Goal: Task Accomplishment & Management: Manage account settings

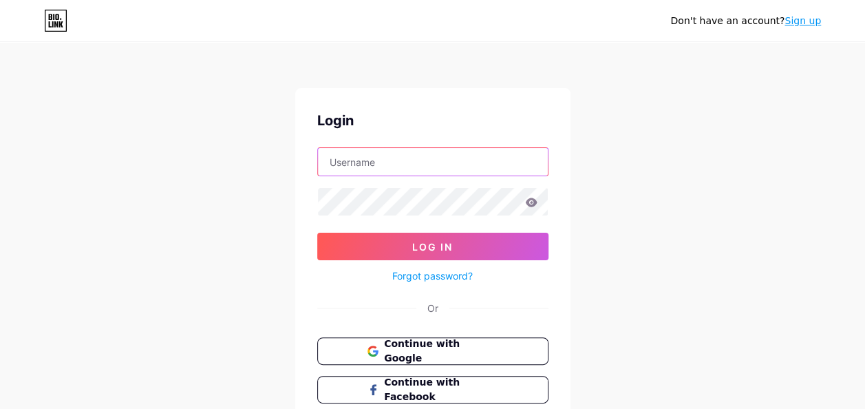
click at [447, 173] on input "text" at bounding box center [433, 162] width 230 height 28
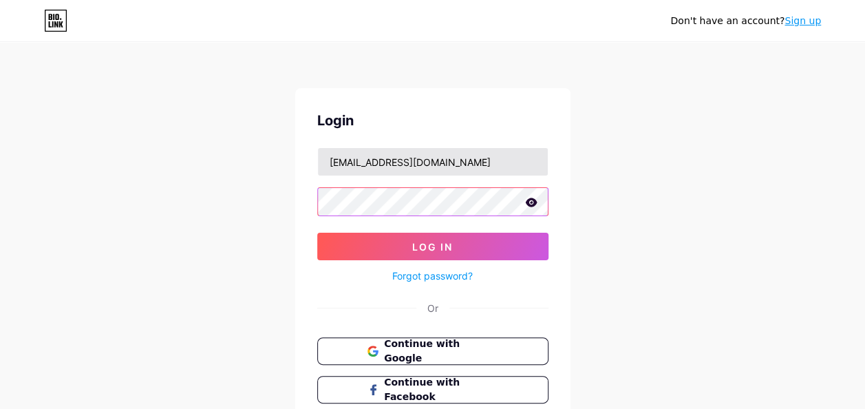
click at [317, 233] on button "Log In" at bounding box center [432, 247] width 231 height 28
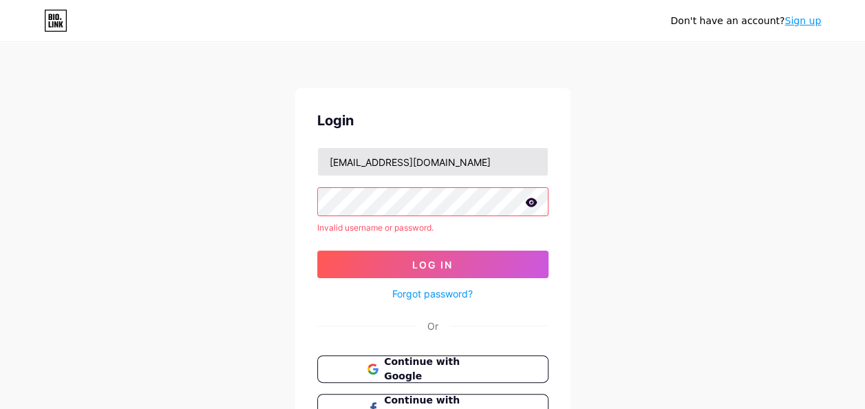
click at [339, 165] on form "[EMAIL_ADDRESS][DOMAIN_NAME] Invalid username or password. Log In Forgot passwo…" at bounding box center [432, 224] width 231 height 155
drag, startPoint x: 291, startPoint y: 210, endPoint x: 340, endPoint y: 159, distance: 70.6
click at [340, 159] on div "Don't have an account? Sign up Login [EMAIL_ADDRESS][DOMAIN_NAME] Invalid usern…" at bounding box center [432, 263] width 865 height 526
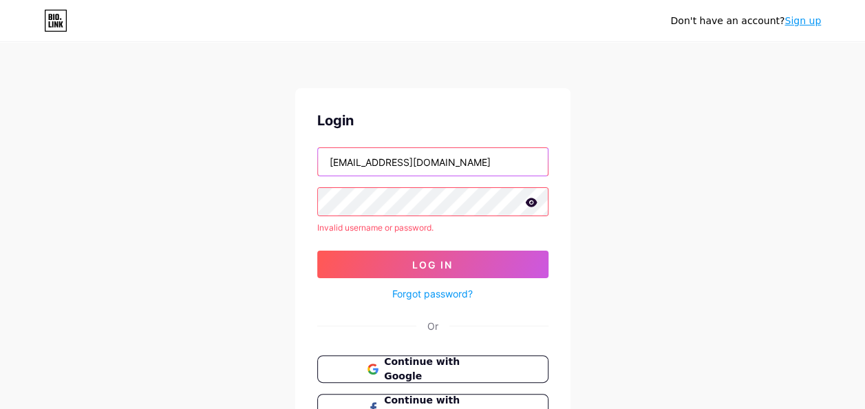
drag, startPoint x: 455, startPoint y: 164, endPoint x: 308, endPoint y: 162, distance: 146.6
click at [308, 162] on div "Login [EMAIL_ADDRESS][DOMAIN_NAME] Invalid username or password. Log In Forgot …" at bounding box center [432, 285] width 275 height 394
type input "[EMAIL_ADDRESS][DOMAIN_NAME]"
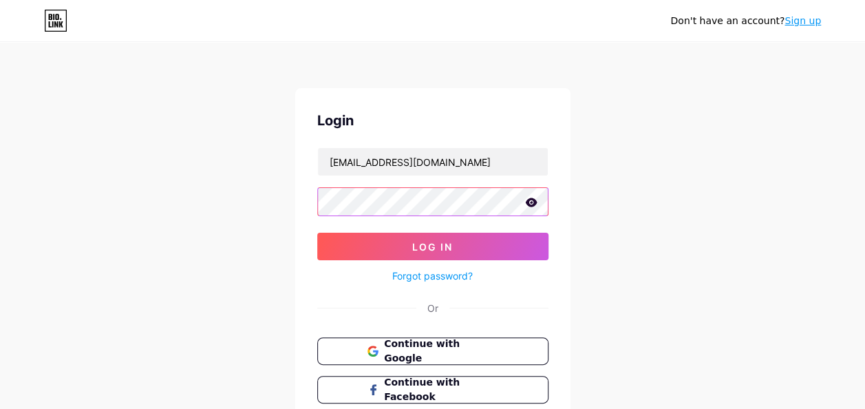
click at [317, 233] on button "Log In" at bounding box center [432, 247] width 231 height 28
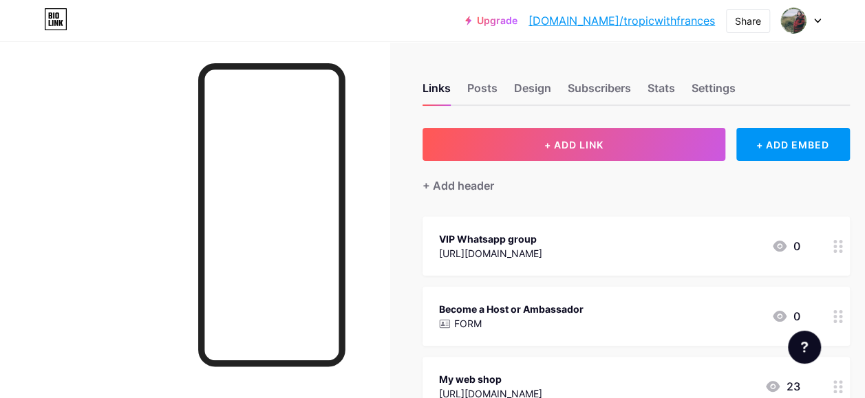
click at [707, 22] on link "[DOMAIN_NAME]/tropicwithfrances" at bounding box center [621, 20] width 186 height 17
